Goal: Information Seeking & Learning: Learn about a topic

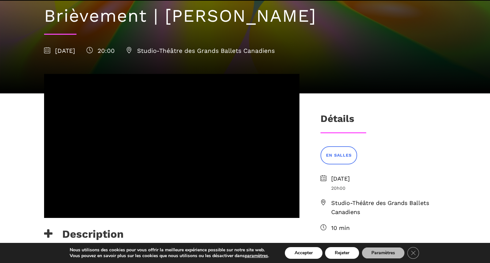
scroll to position [150, 0]
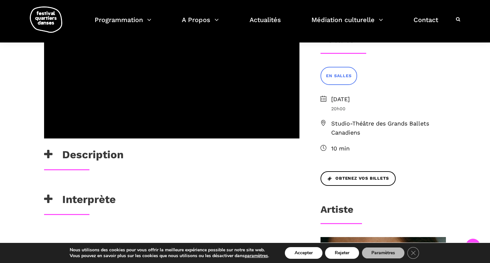
scroll to position [133, 0]
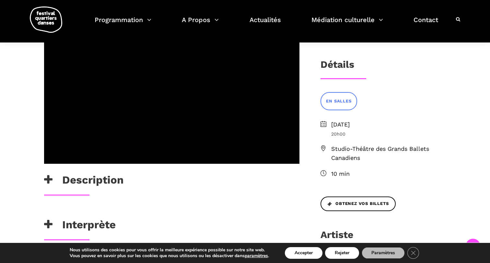
click at [112, 178] on h3 "Description" at bounding box center [83, 181] width 79 height 16
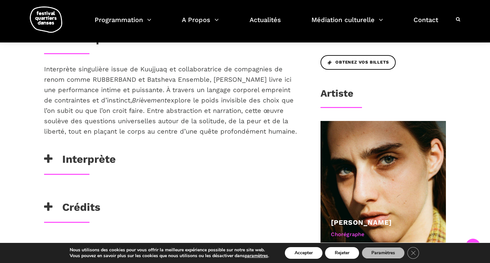
scroll to position [285, 0]
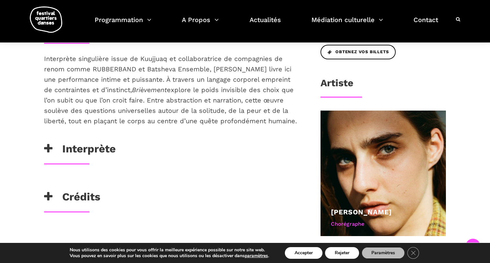
click at [101, 146] on h3 "Interprète" at bounding box center [80, 150] width 72 height 16
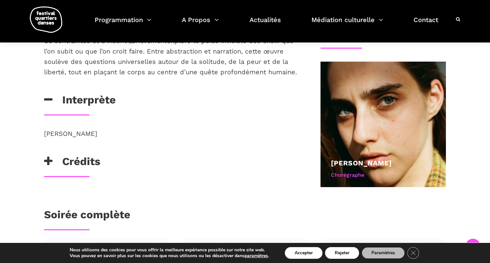
scroll to position [340, 0]
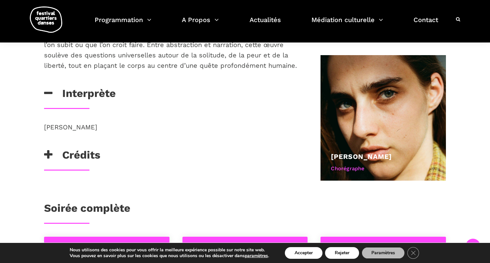
click at [83, 154] on h3 "Crédits" at bounding box center [72, 156] width 56 height 16
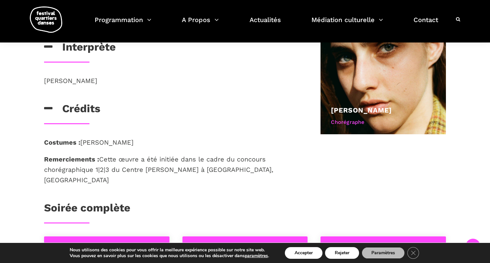
scroll to position [390, 0]
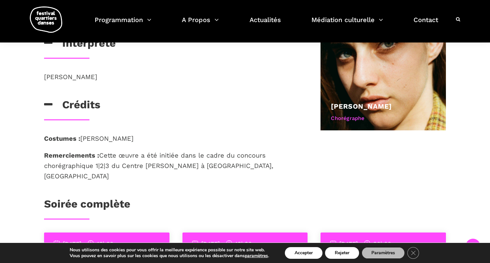
click at [86, 105] on h3 "Crédits" at bounding box center [72, 106] width 56 height 16
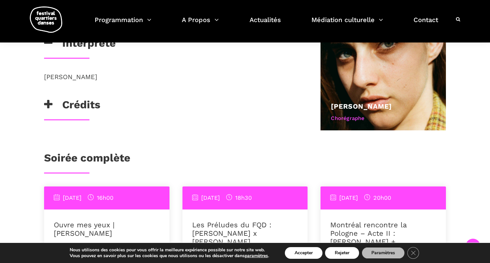
click at [94, 106] on h3 "Crédits" at bounding box center [72, 106] width 56 height 16
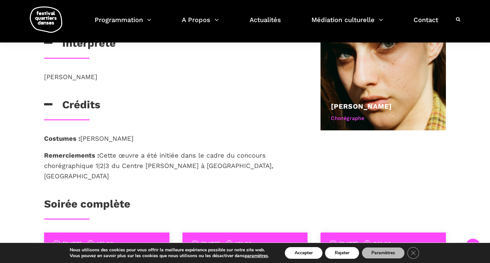
click at [94, 106] on h3 "Crédits" at bounding box center [72, 106] width 56 height 16
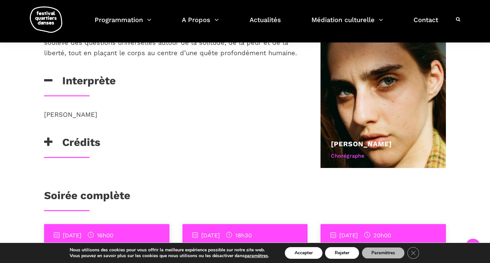
scroll to position [360, 0]
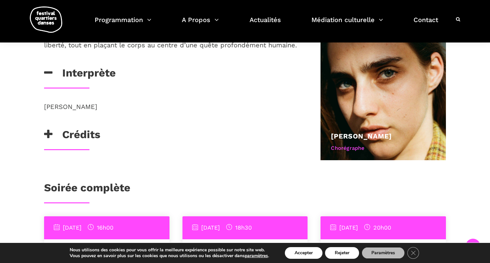
click at [54, 142] on h3 "Crédits" at bounding box center [72, 136] width 56 height 16
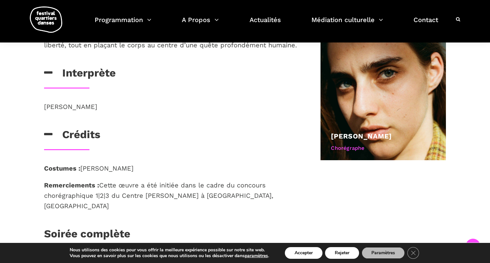
click at [81, 128] on h3 "Crédits" at bounding box center [72, 136] width 56 height 16
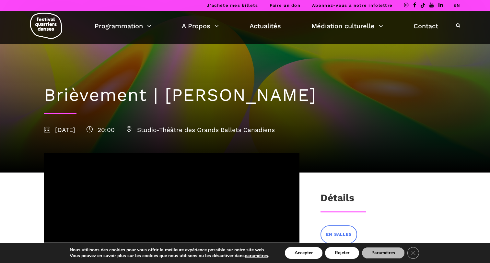
scroll to position [0, 0]
click at [201, 127] on span "Studio-Théâtre des Grands Ballets Canadiens" at bounding box center [200, 129] width 149 height 7
